Goal: Find specific page/section: Find specific page/section

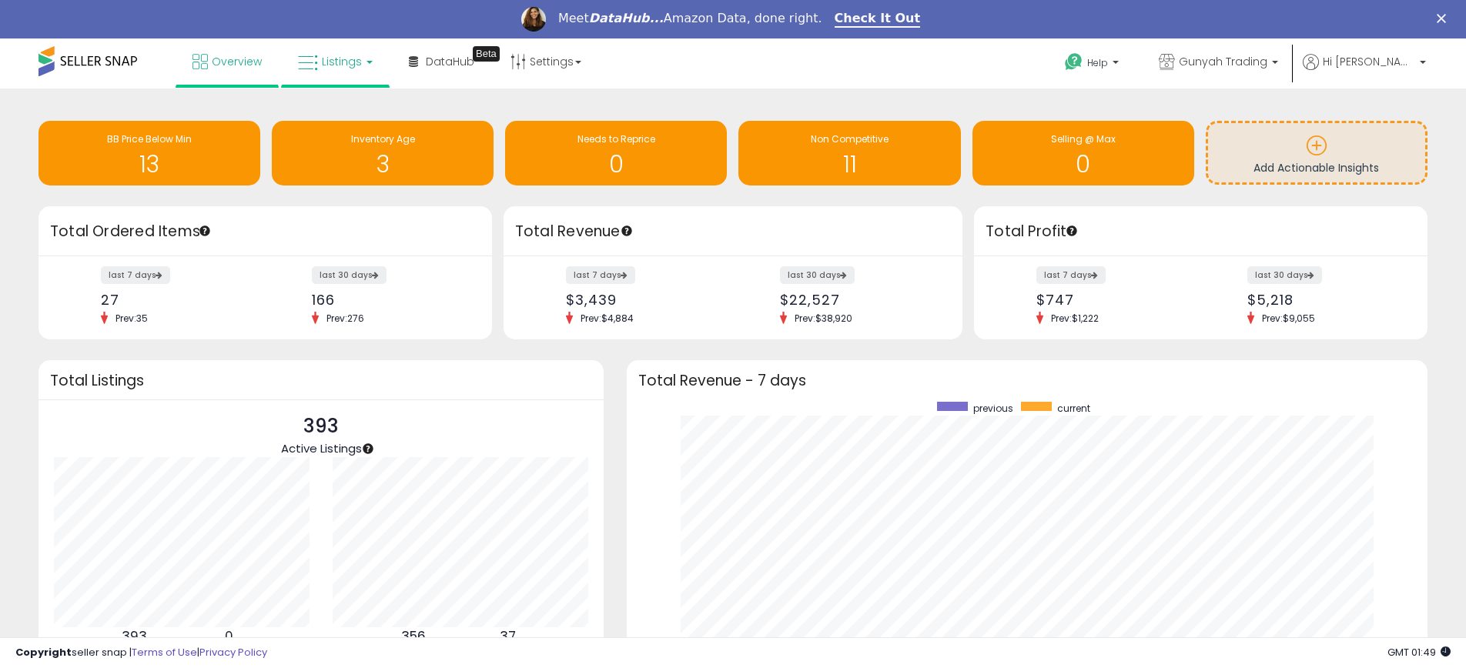
click at [332, 56] on span "Listings" at bounding box center [342, 61] width 40 height 15
click at [340, 105] on icon at bounding box center [346, 115] width 67 height 20
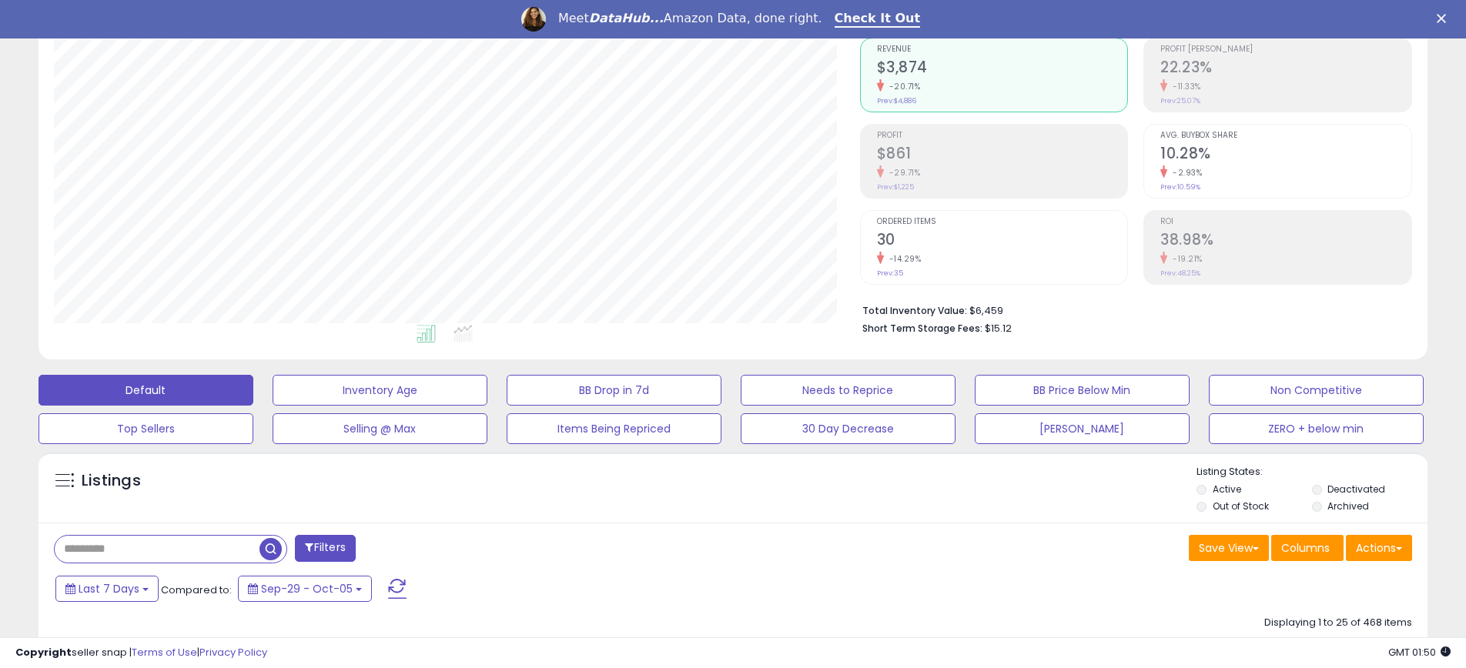
scroll to position [168, 0]
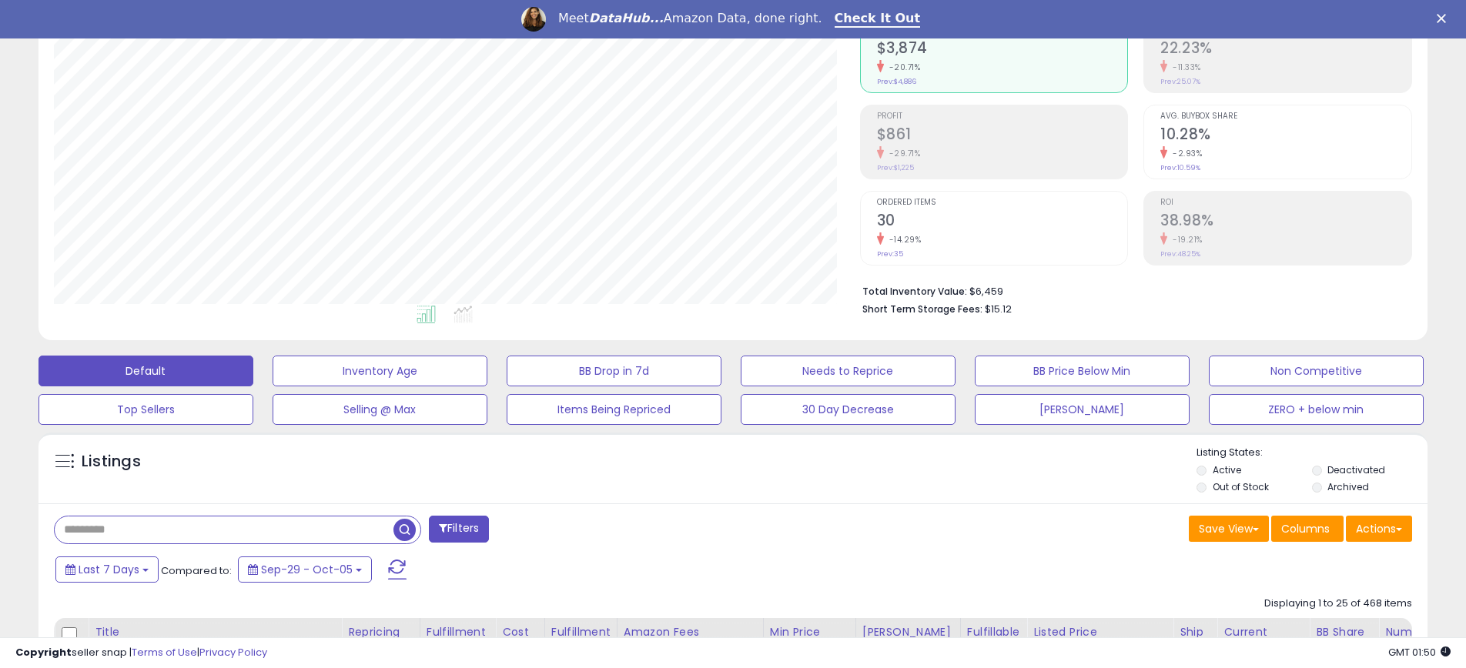
click at [116, 527] on input "text" at bounding box center [224, 530] width 339 height 27
type input "*****"
click at [450, 527] on button "Filters" at bounding box center [459, 529] width 60 height 27
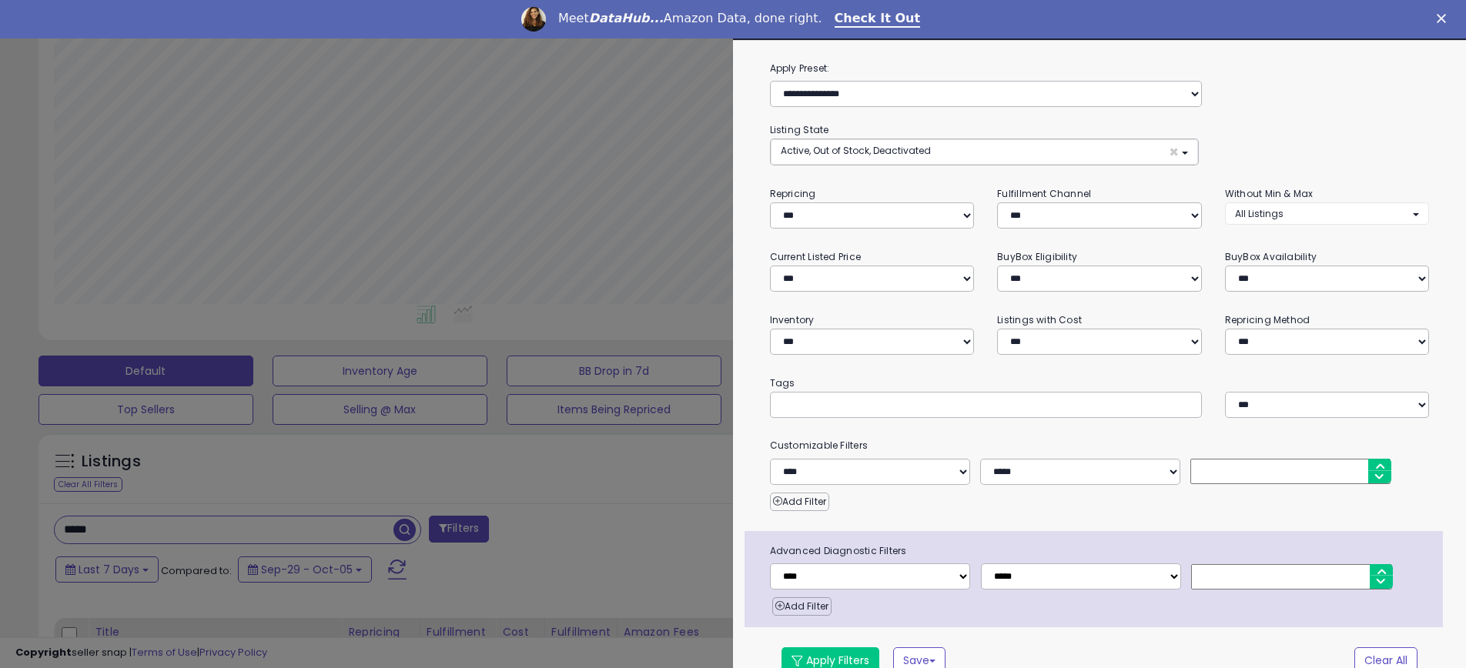
click at [440, 574] on div at bounding box center [733, 334] width 1466 height 668
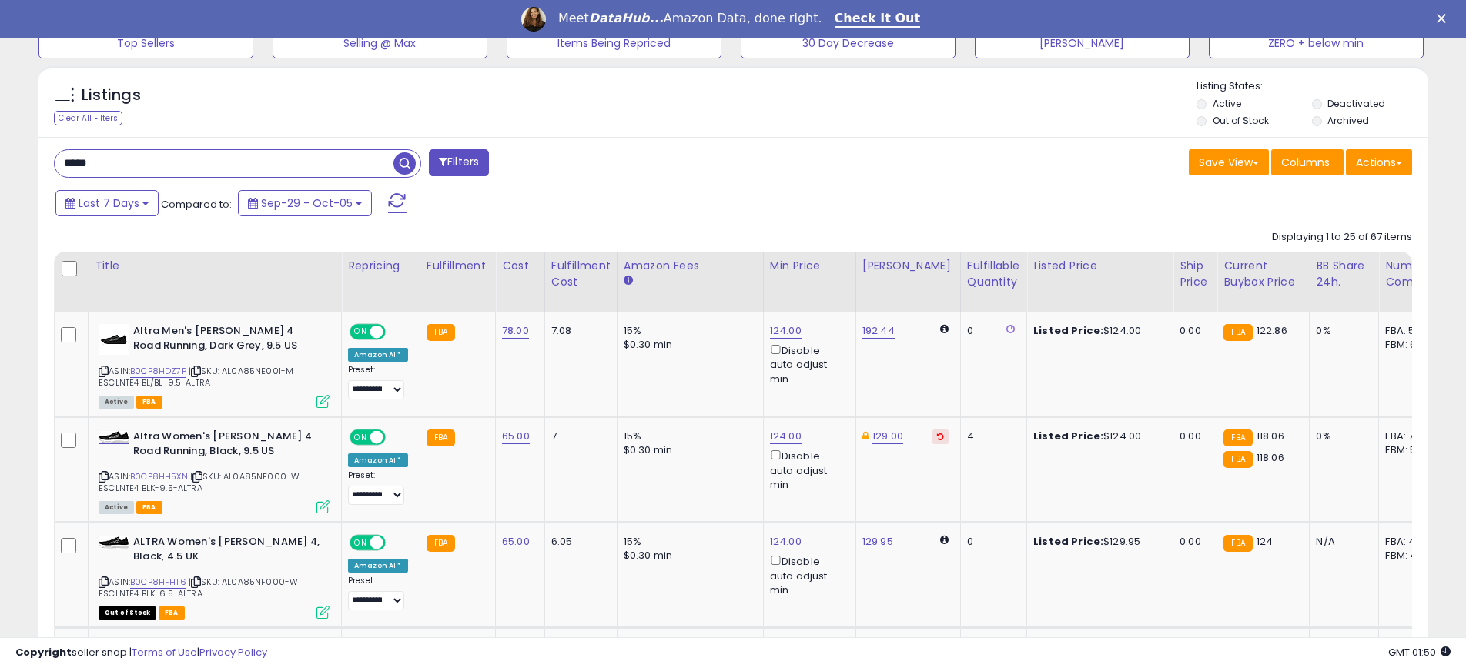
scroll to position [541, 0]
